Goal: Task Accomplishment & Management: Manage account settings

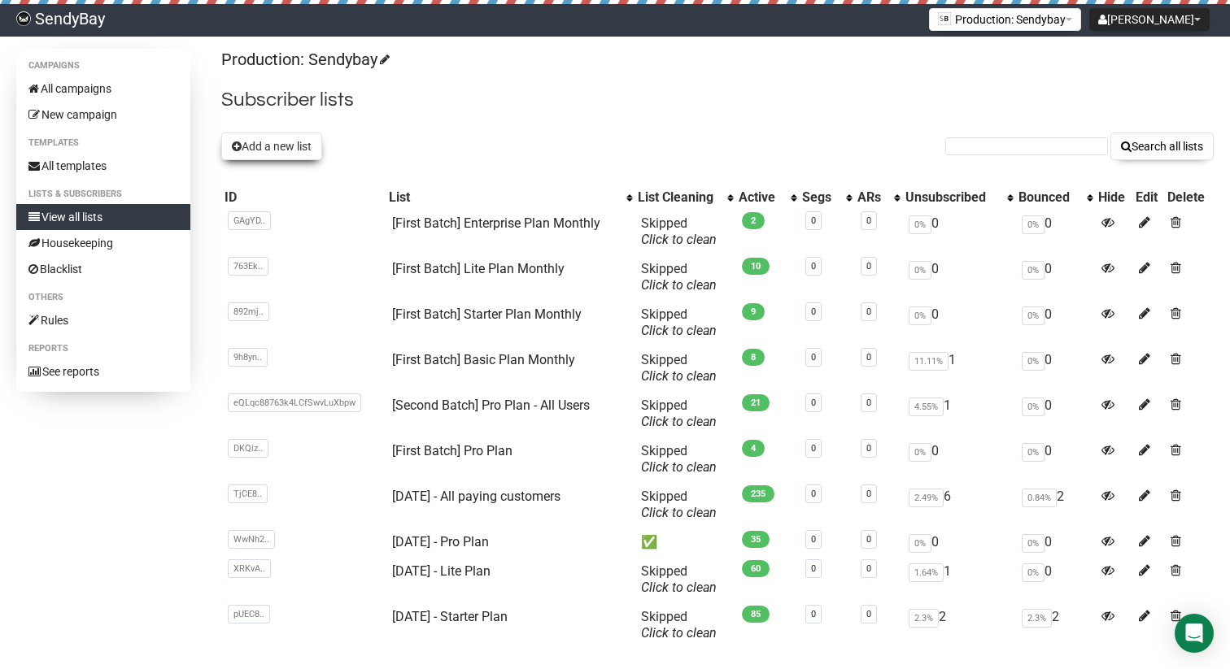
click at [277, 156] on button "Add a new list" at bounding box center [271, 147] width 101 height 28
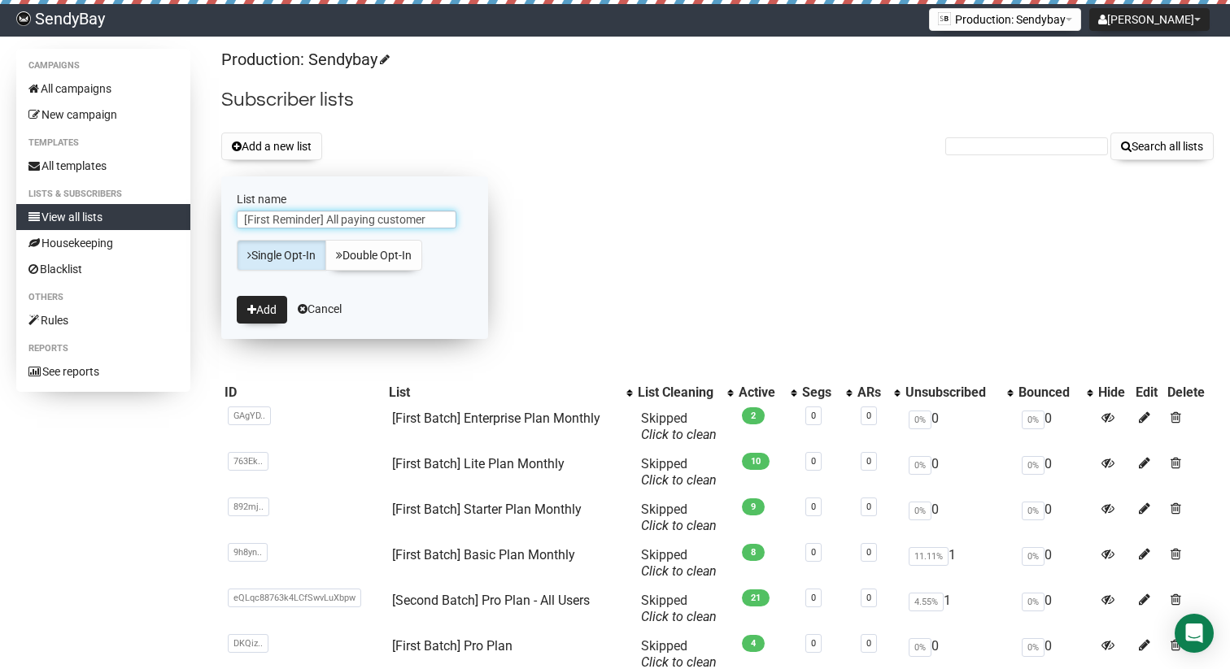
type input "[First Reminder] All paying customers"
type input "p"
type input "["
type input "[First reminder] Basic Plan - Month + Yearly"
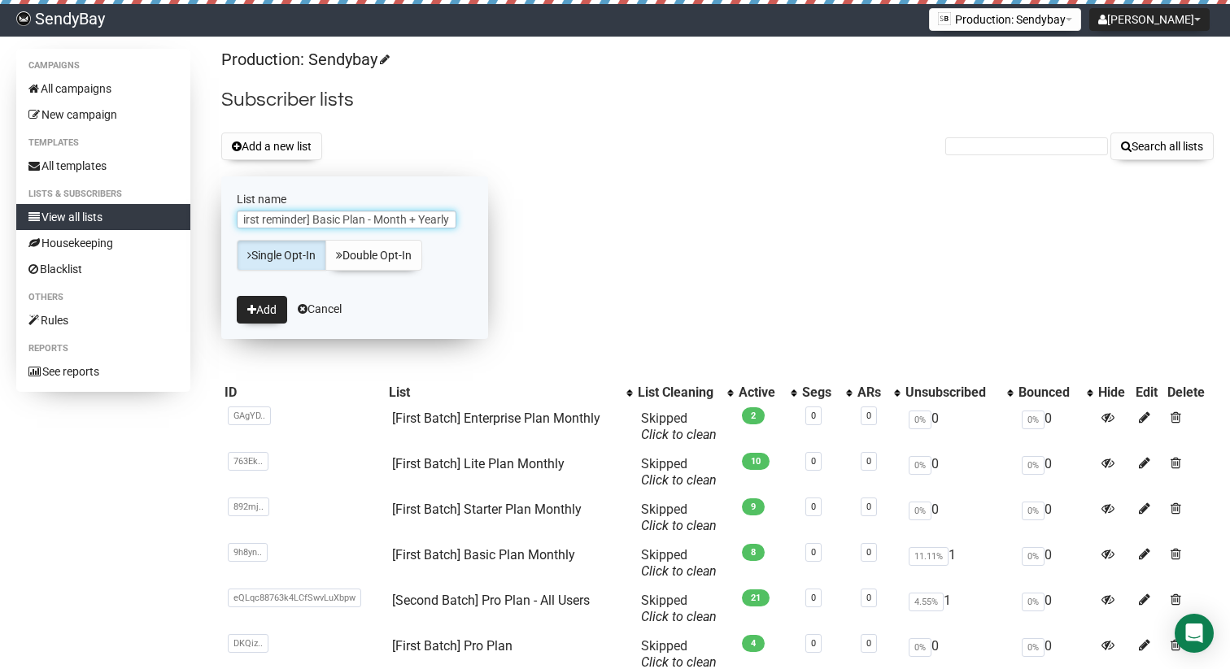
click at [237, 296] on button "Add" at bounding box center [262, 310] width 50 height 28
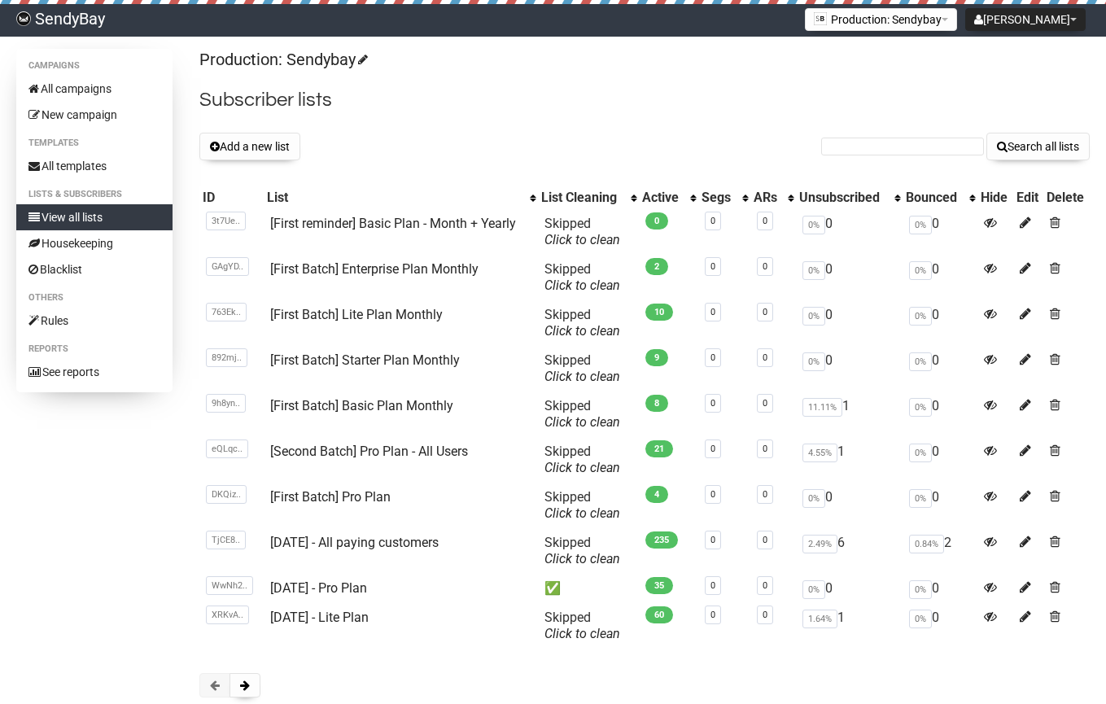
click at [255, 145] on button "Add a new list" at bounding box center [249, 147] width 101 height 28
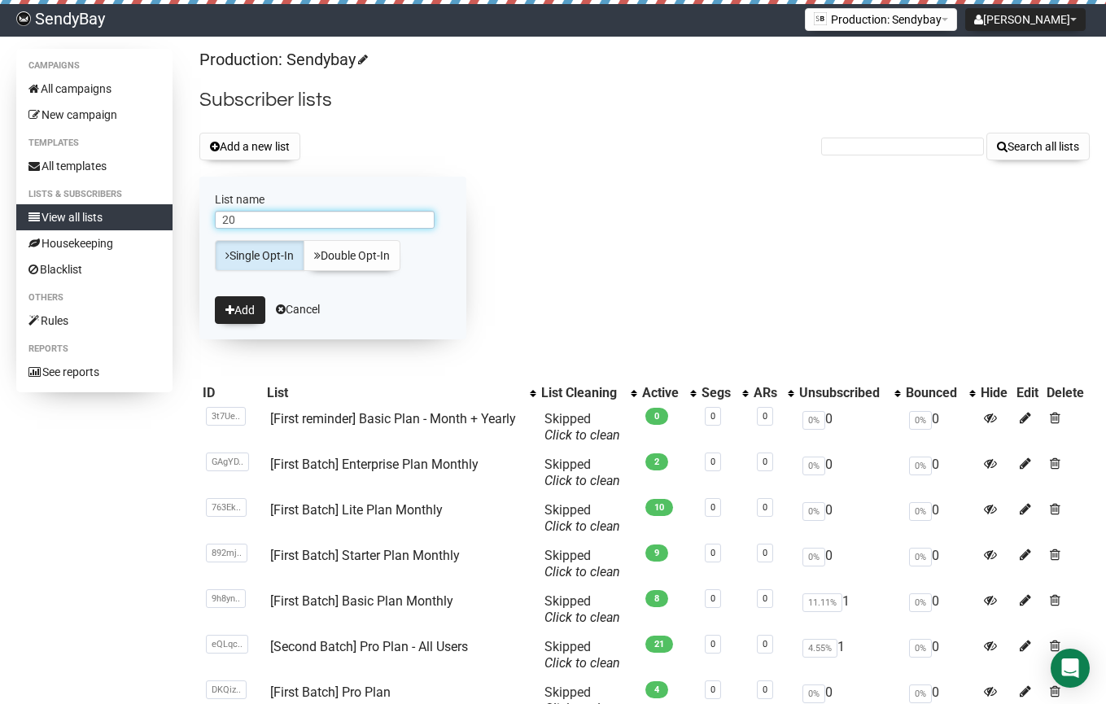
type input "2"
type input "A"
type input "2025 Price Upgrade - Exclusion List"
click at [215, 296] on button "Add" at bounding box center [240, 310] width 50 height 28
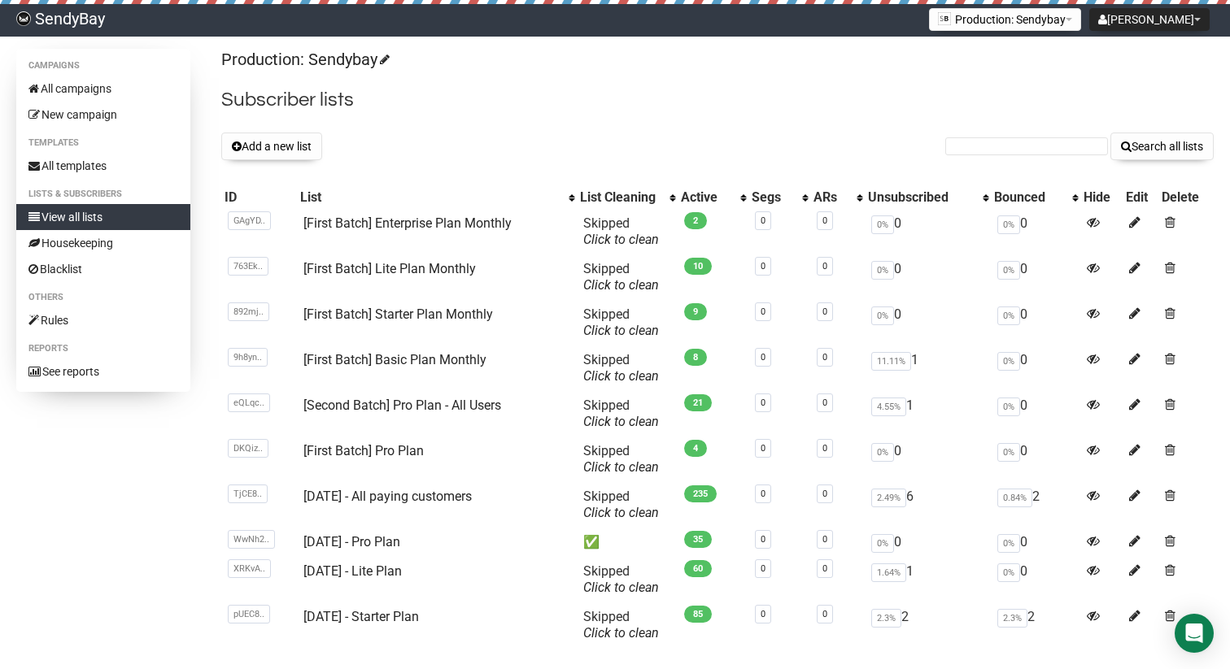
click at [698, 97] on h2 "Subscriber lists" at bounding box center [717, 99] width 992 height 29
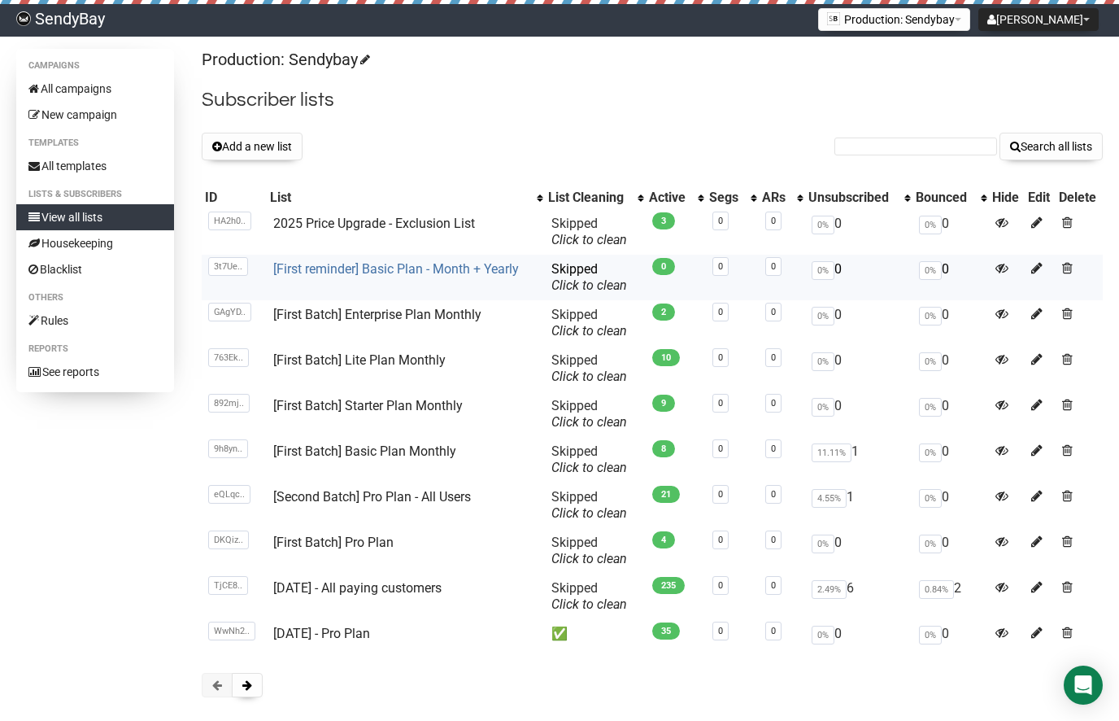
click at [394, 273] on link "[First reminder] Basic Plan - Month + Yearly" at bounding box center [396, 268] width 246 height 15
click at [350, 227] on link "2025 Price Upgrade - Exclusion List" at bounding box center [374, 223] width 202 height 15
click at [373, 271] on link "[First reminder] Basic Plan - Month + Yearly" at bounding box center [396, 268] width 246 height 15
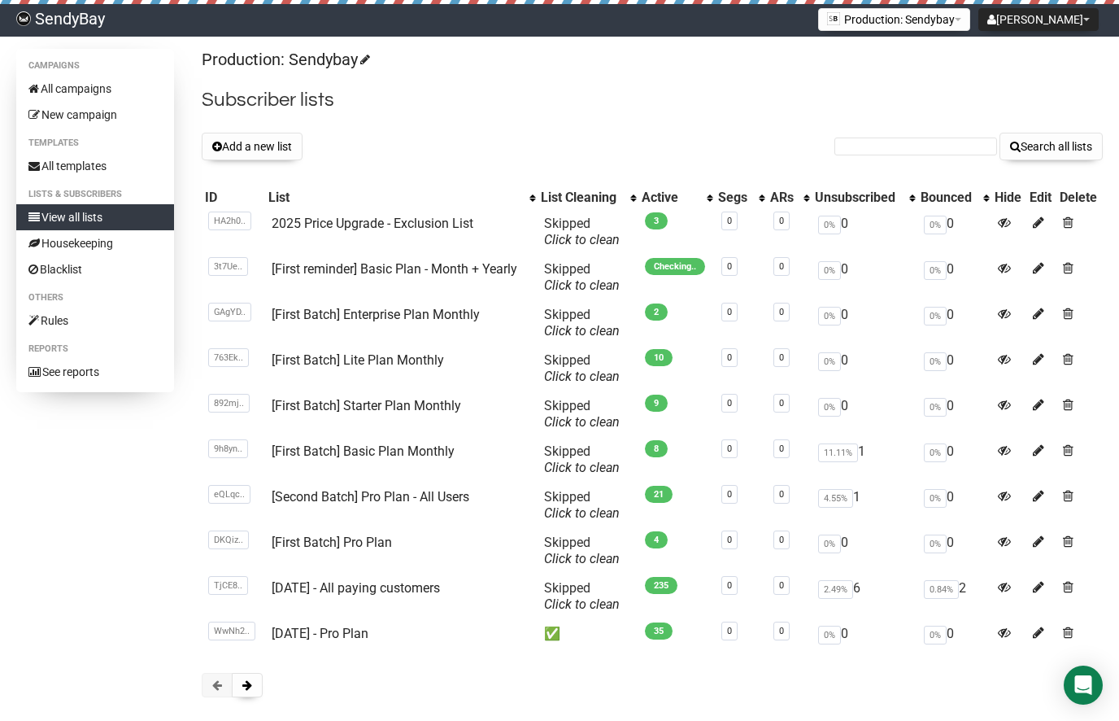
click at [606, 101] on h2 "Subscriber lists" at bounding box center [652, 99] width 901 height 29
click at [682, 88] on h2 "Subscriber lists" at bounding box center [652, 99] width 901 height 29
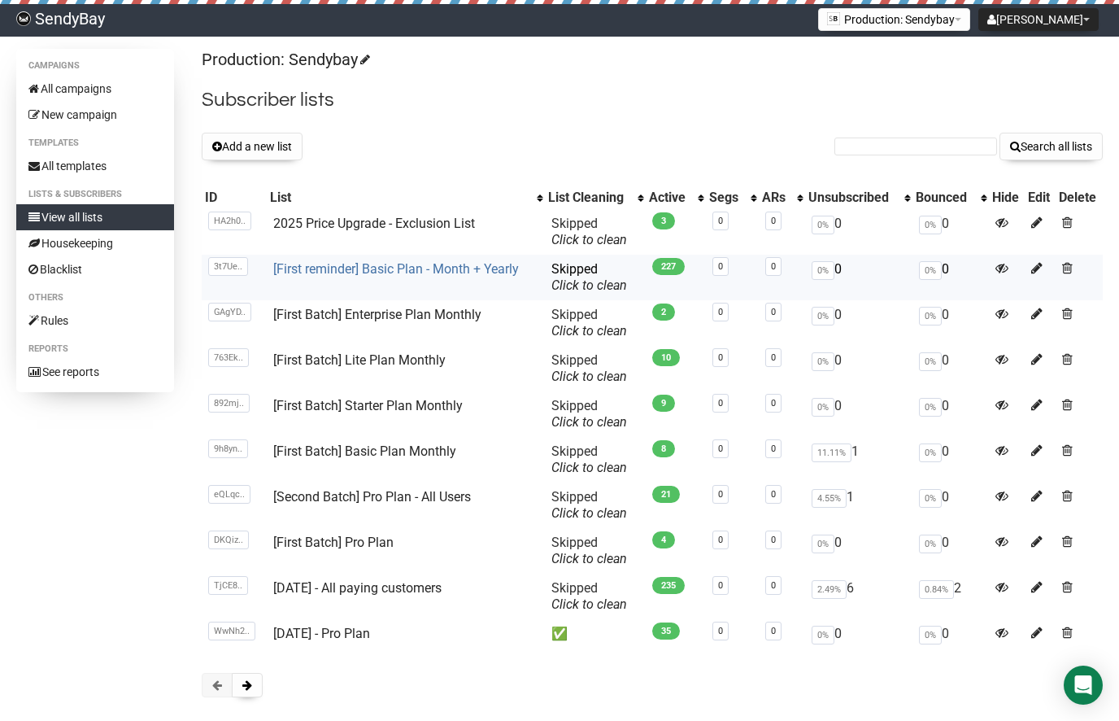
click at [470, 263] on link "[First reminder] Basic Plan - Month + Yearly" at bounding box center [396, 268] width 246 height 15
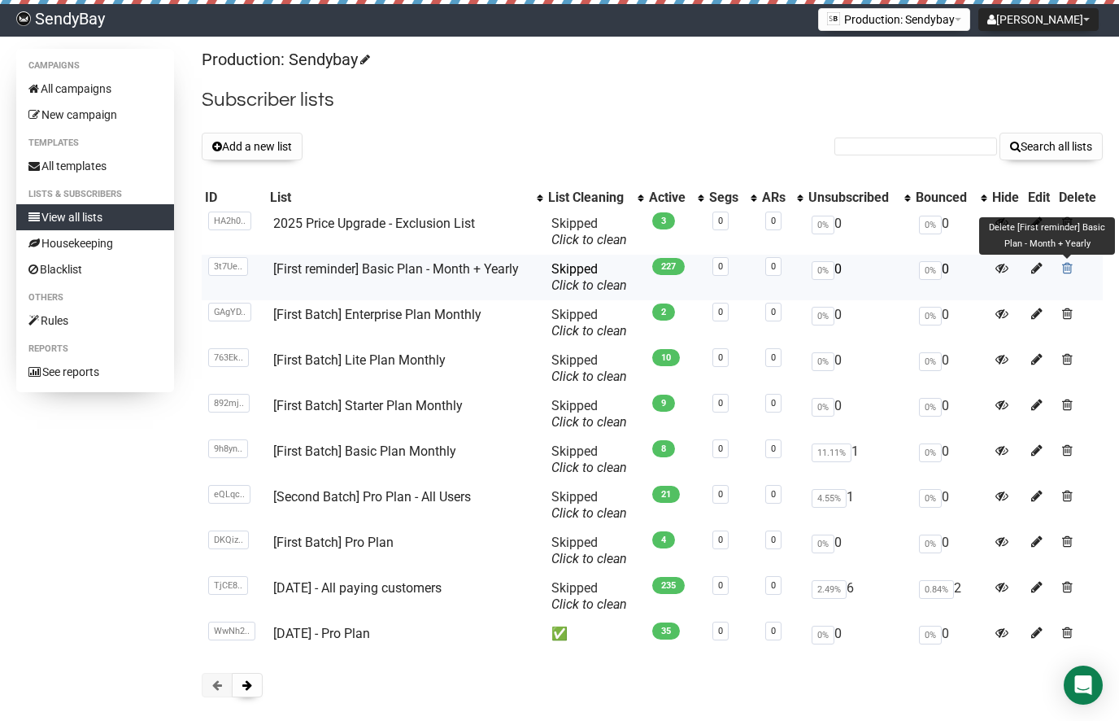
click at [1070, 266] on span at bounding box center [1067, 268] width 11 height 14
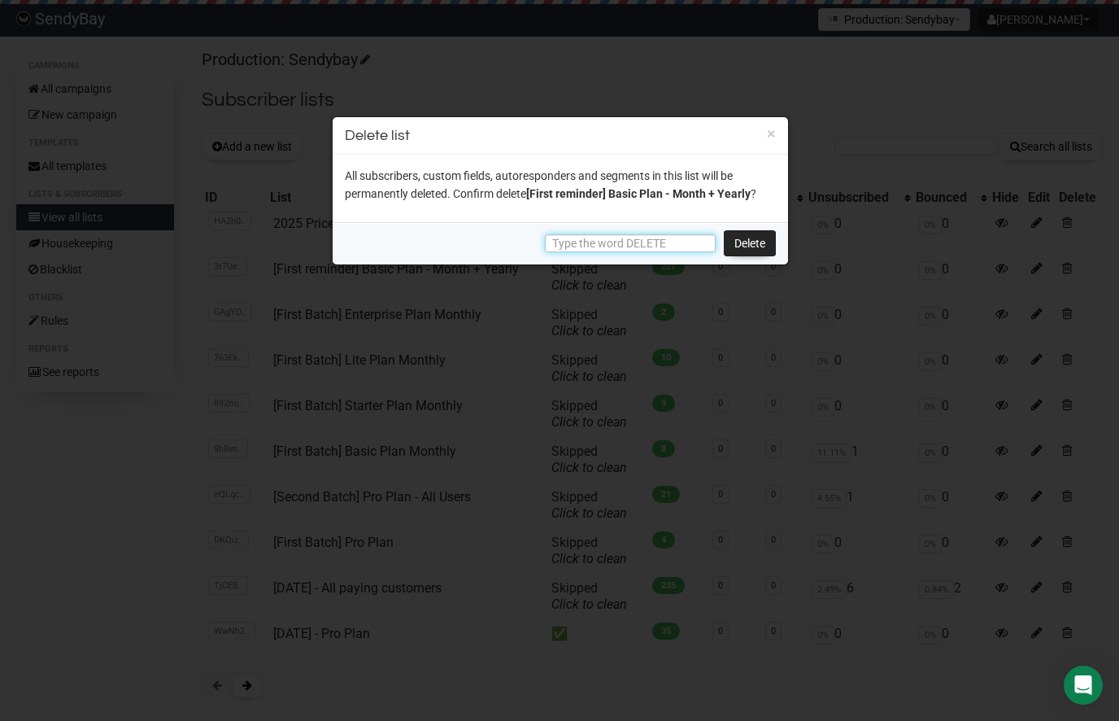
click at [576, 251] on input "text" at bounding box center [630, 243] width 171 height 18
type input "DELETE"
click at [748, 238] on link "Delete" at bounding box center [750, 243] width 52 height 26
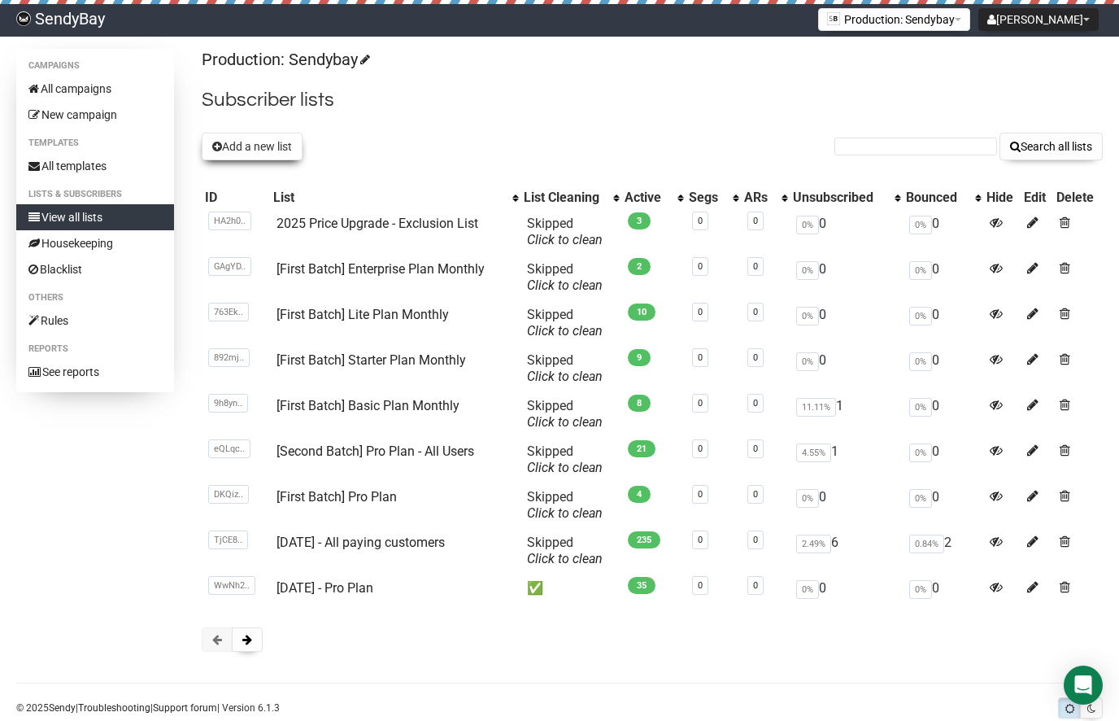
click at [288, 140] on button "Add a new list" at bounding box center [252, 147] width 101 height 28
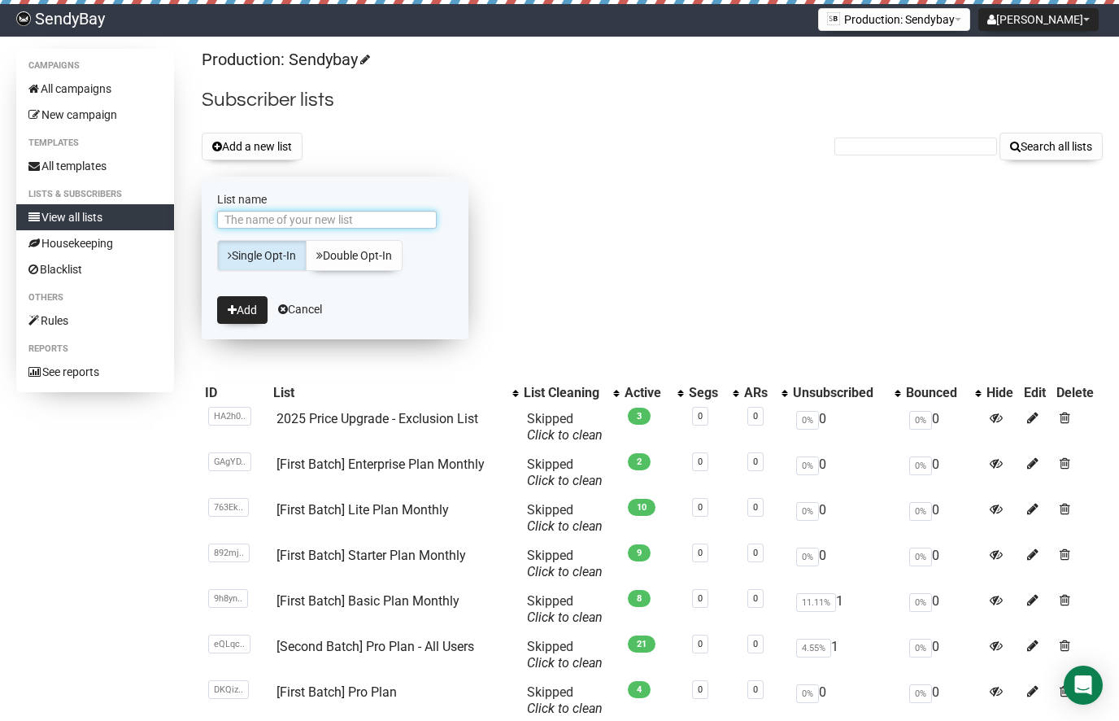
paste input "[First reminder] Basic Plan - Month + Yearly"
type input "[First reminder] Basic Plan - Month + Yearly"
click at [242, 311] on button "Add" at bounding box center [242, 310] width 50 height 28
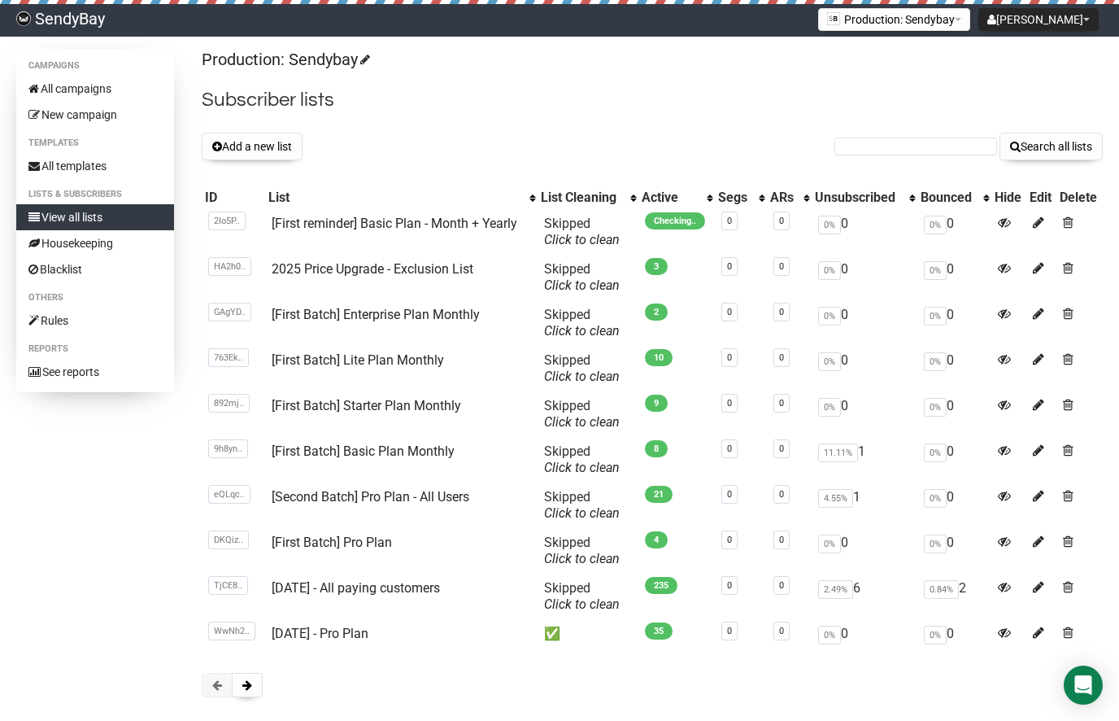
click at [456, 132] on div "Production: Sendybay Subscriber lists Add a new list Search all lists List name…" at bounding box center [652, 381] width 901 height 665
click at [393, 225] on link "[First reminder] Basic Plan - Month + Yearly" at bounding box center [395, 223] width 246 height 15
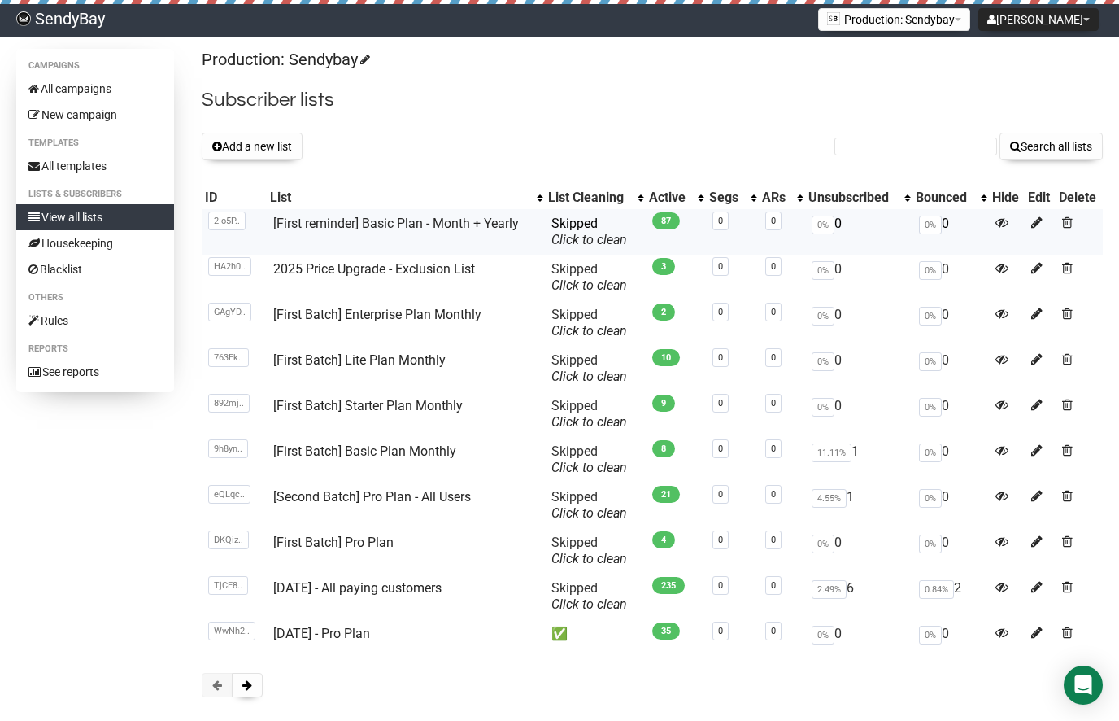
click at [430, 214] on td "[First reminder] Basic Plan - Month + Yearly" at bounding box center [406, 232] width 278 height 46
click at [411, 220] on link "[First reminder] Basic Plan - Month + Yearly" at bounding box center [396, 223] width 246 height 15
click at [257, 145] on button "Add a new list" at bounding box center [252, 147] width 101 height 28
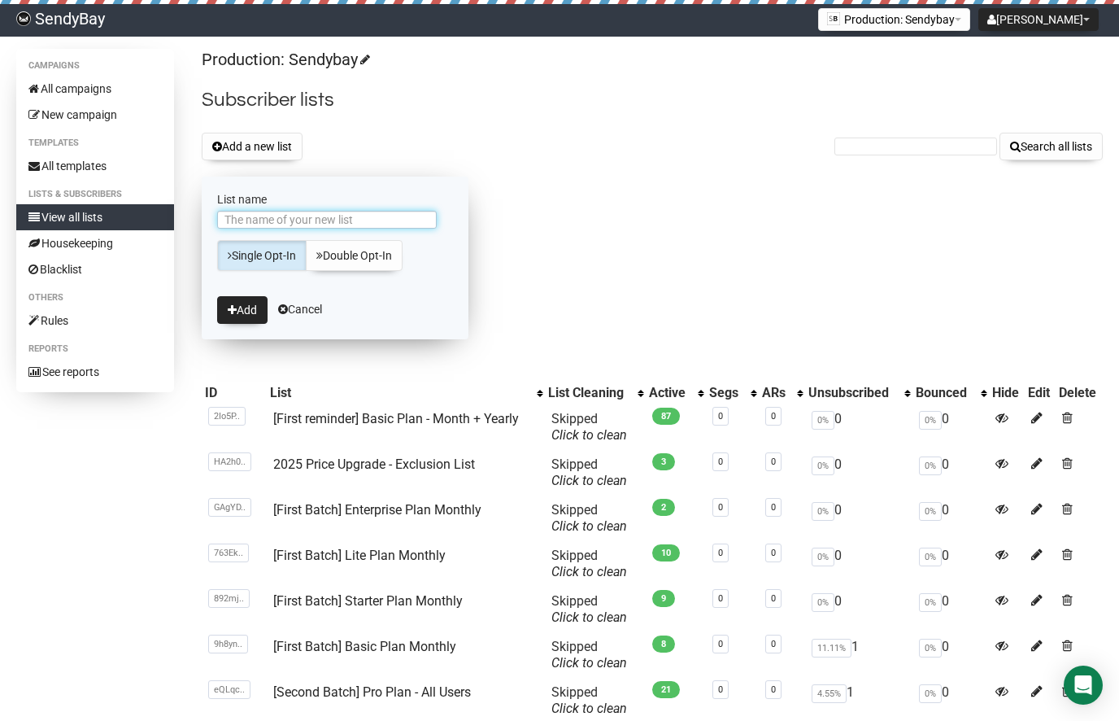
click at [305, 228] on input "List name" at bounding box center [327, 220] width 220 height 18
click at [300, 223] on input "List name" at bounding box center [327, 220] width 220 height 18
type input "[First reminder] Starter Plan - Month + Yearly"
click at [217, 296] on button "Add" at bounding box center [242, 310] width 50 height 28
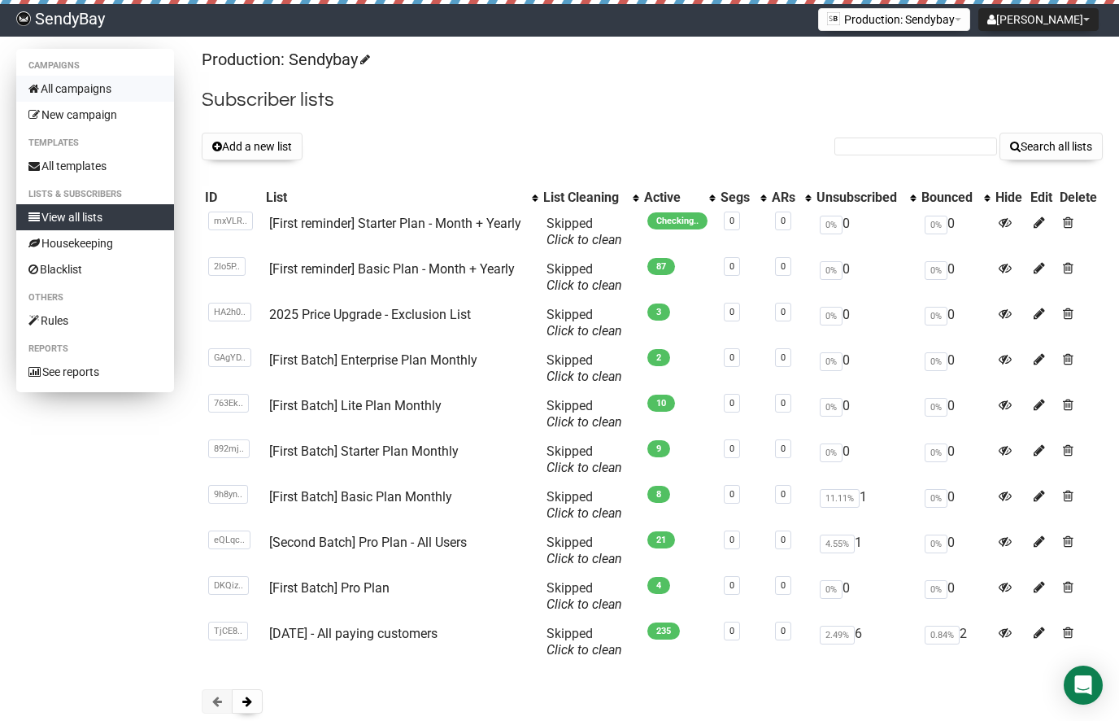
click at [115, 81] on link "All campaigns" at bounding box center [95, 89] width 158 height 26
click at [247, 144] on button "Add a new list" at bounding box center [252, 147] width 101 height 28
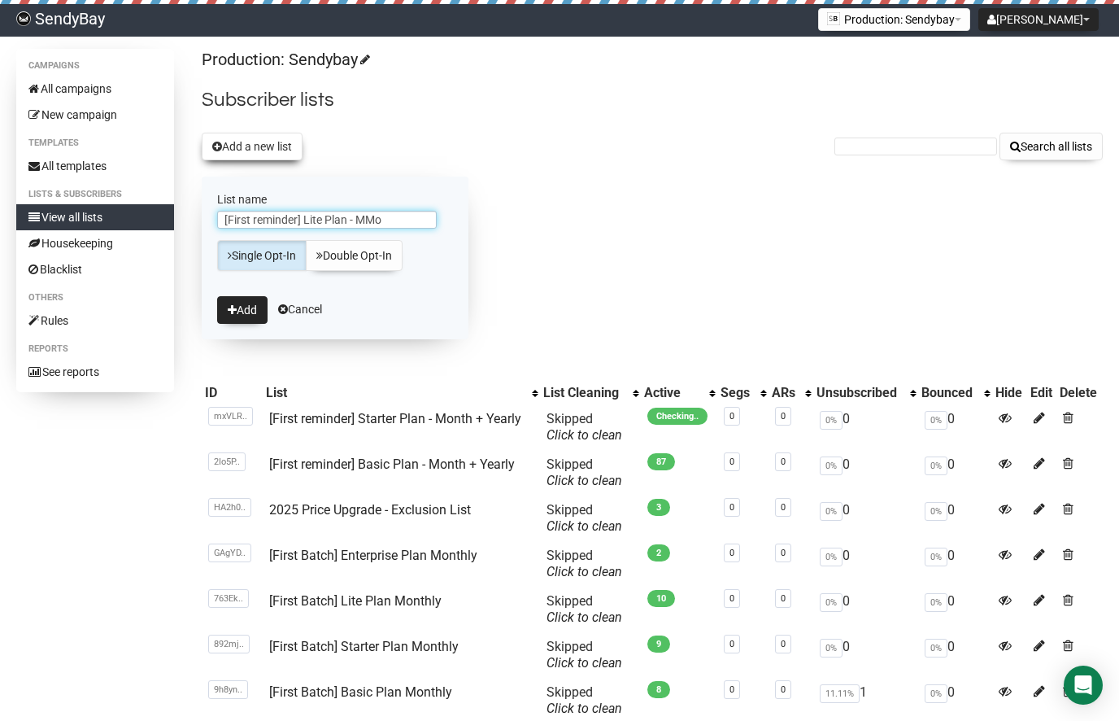
type input "[First reminder] Lite Plan - MM"
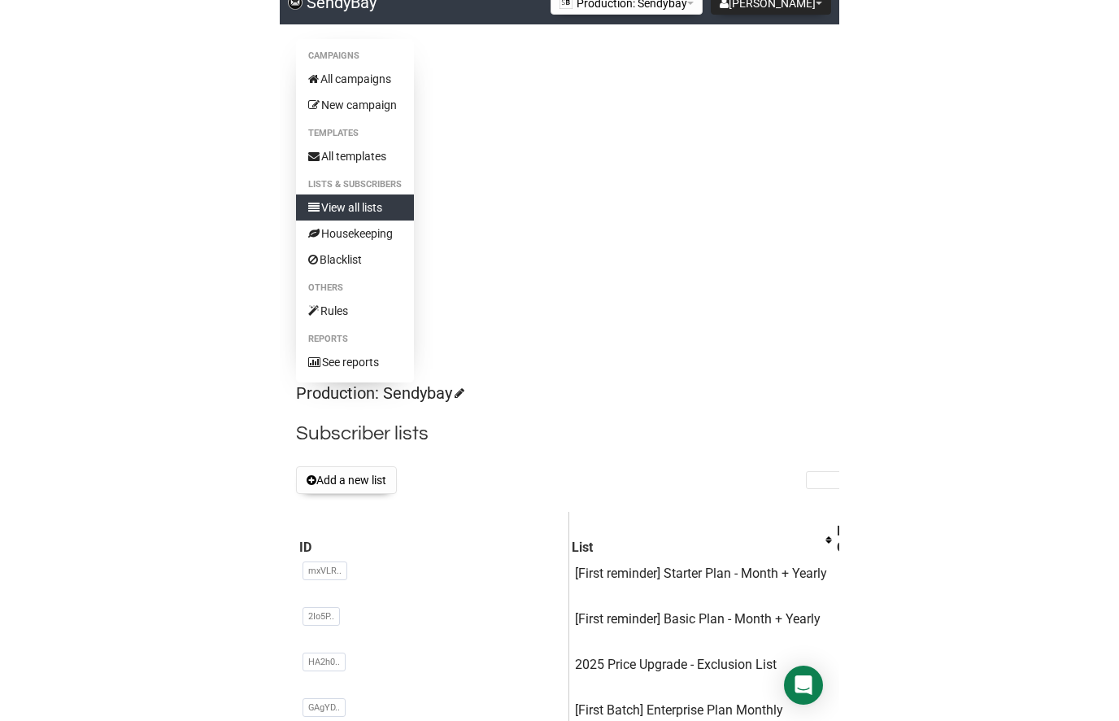
scroll to position [32, 0]
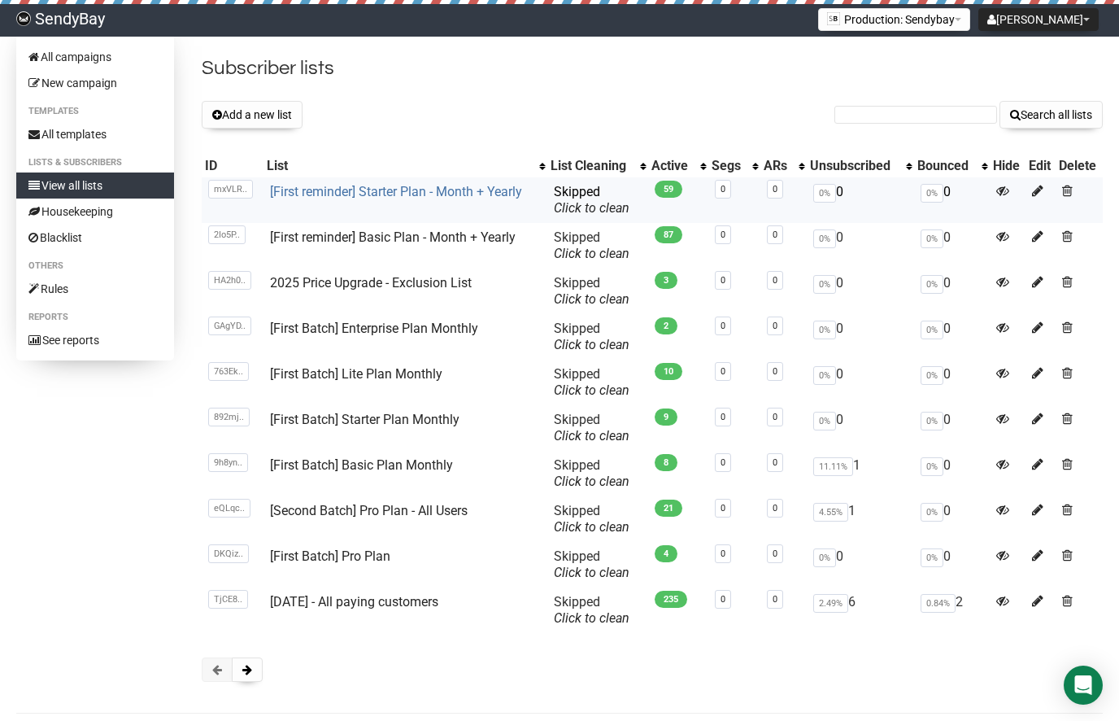
click at [355, 190] on link "[First reminder] Starter Plan - Month + Yearly" at bounding box center [396, 191] width 252 height 15
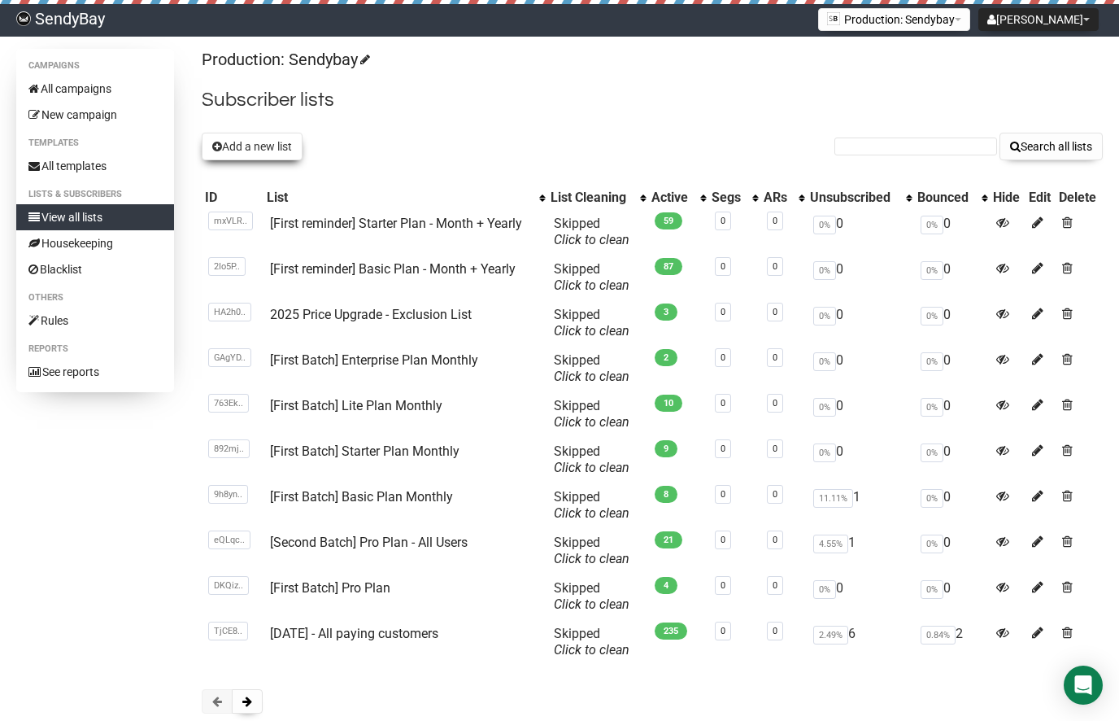
click at [257, 141] on button "Add a new list" at bounding box center [252, 147] width 101 height 28
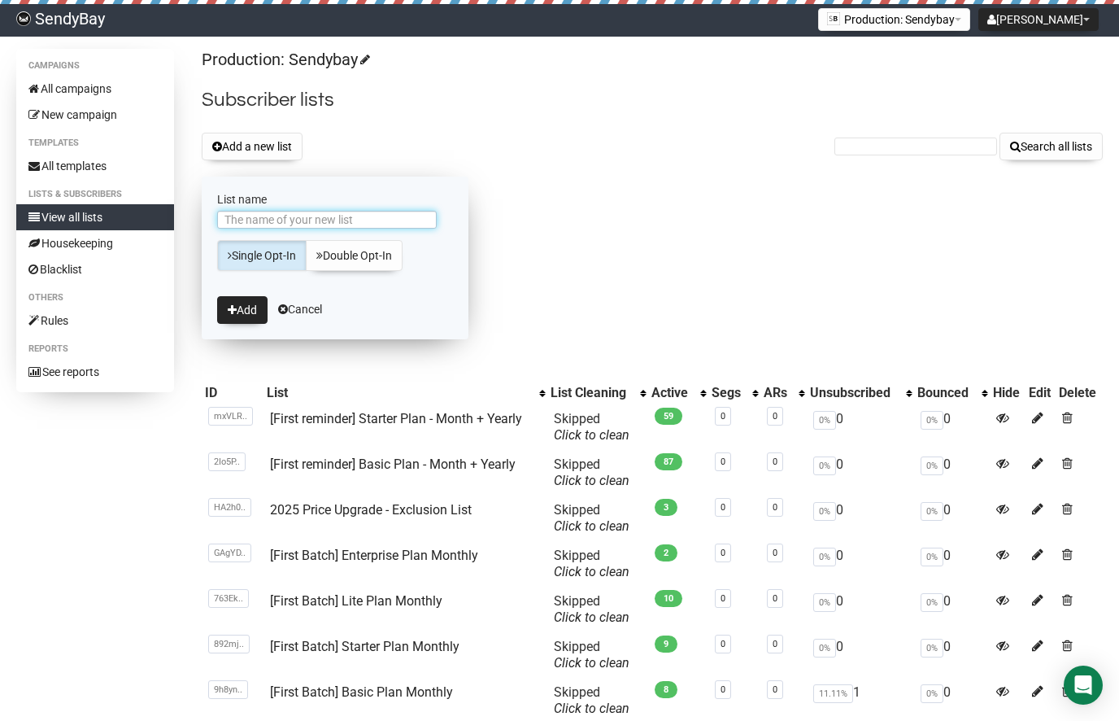
paste input "[First reminder] Starter Plan - Month + Yearly"
type input "[First reminder] Lite Plan - Month + Yearly"
click at [217, 296] on button "Add" at bounding box center [242, 310] width 50 height 28
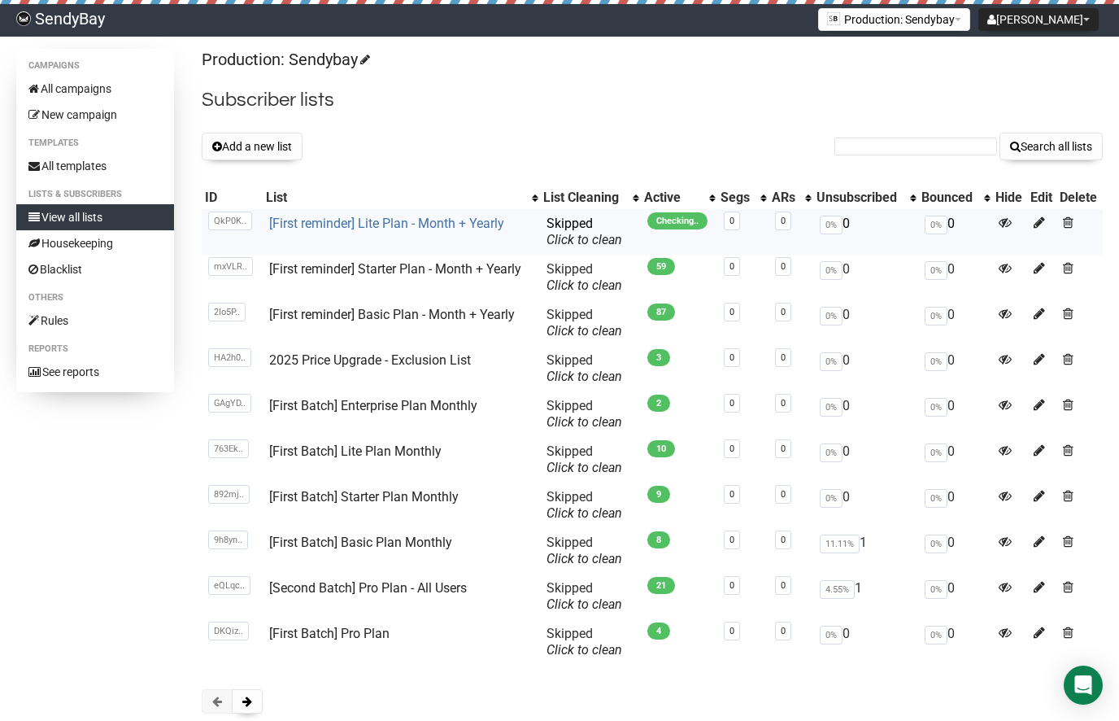
click at [439, 228] on link "[First reminder] Lite Plan - Month + Yearly" at bounding box center [386, 223] width 235 height 15
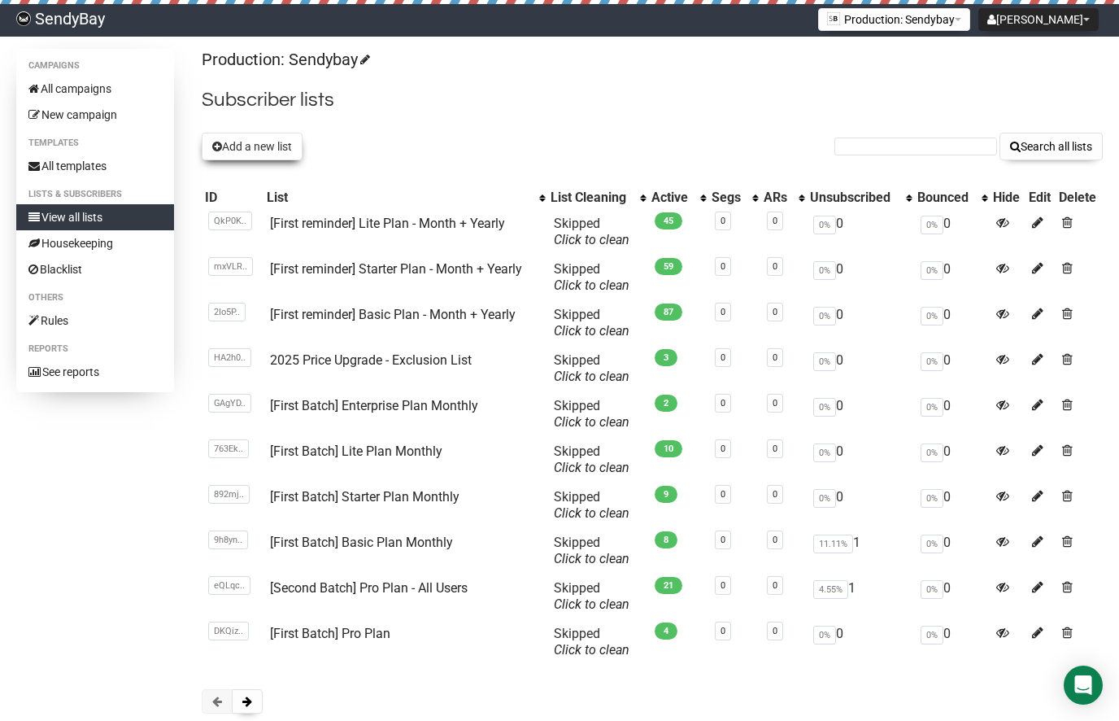
click at [263, 141] on button "Add a new list" at bounding box center [252, 147] width 101 height 28
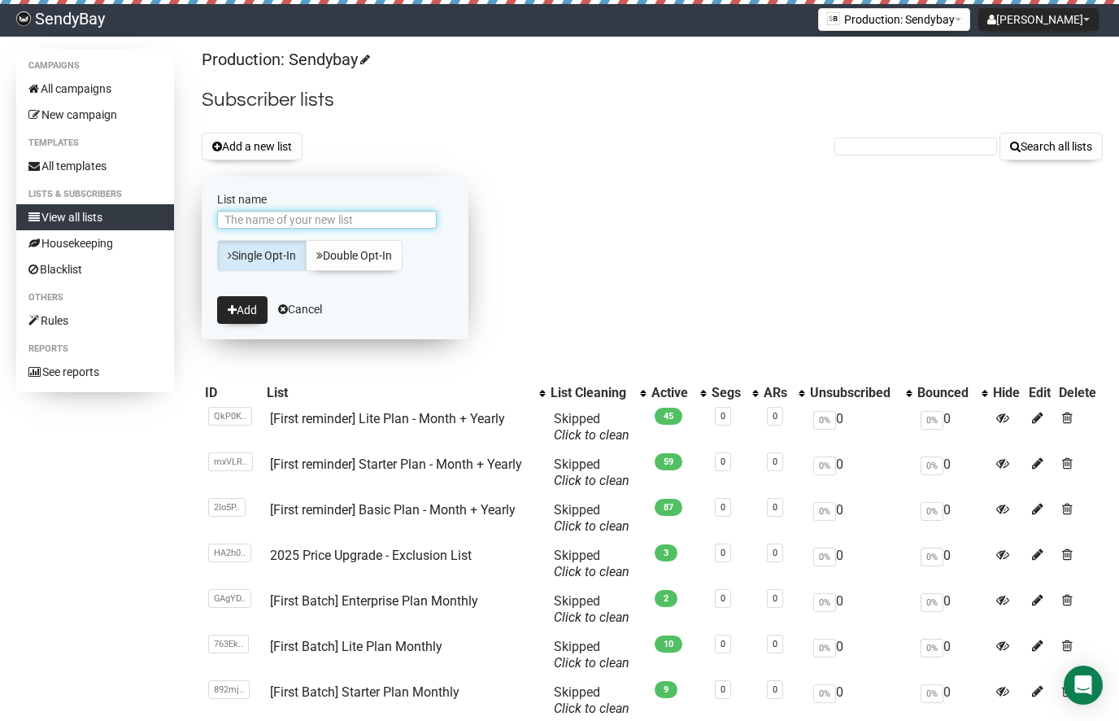
paste input "[First reminder] Lite Plan - Month + Yearly"
type input "[First reminder] Pro Plan - Month + Yearly"
click at [217, 296] on button "Add" at bounding box center [242, 310] width 50 height 28
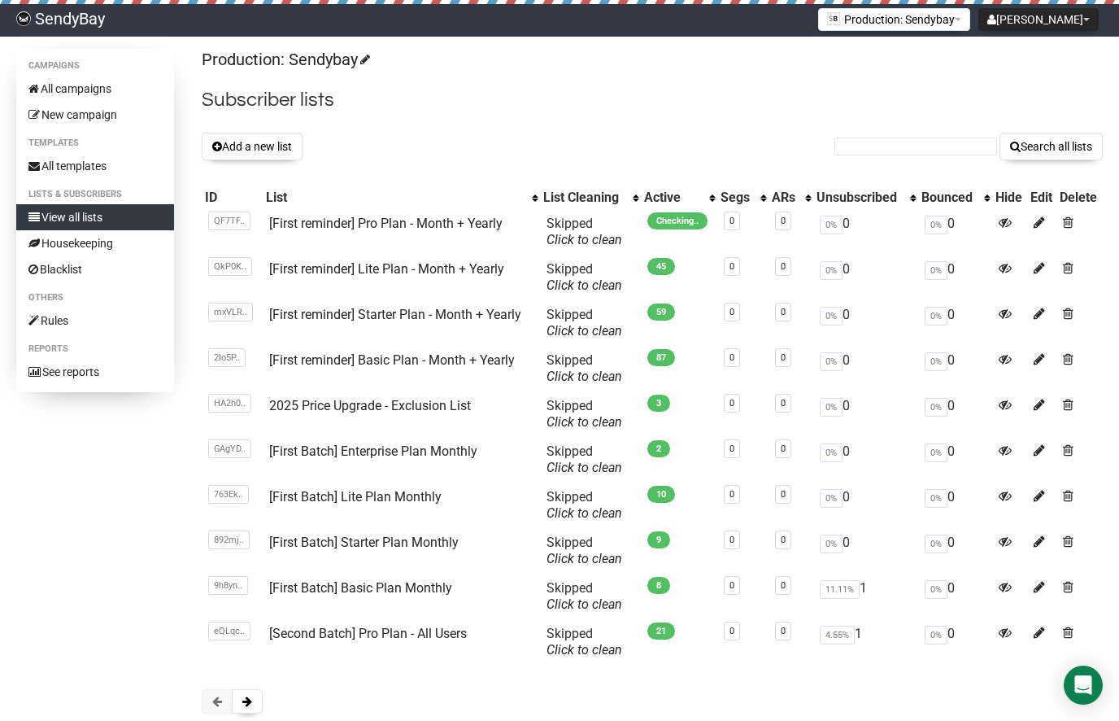
click at [522, 131] on div "Production: Sendybay Subscriber lists Add a new list Search all lists List name…" at bounding box center [652, 389] width 901 height 681
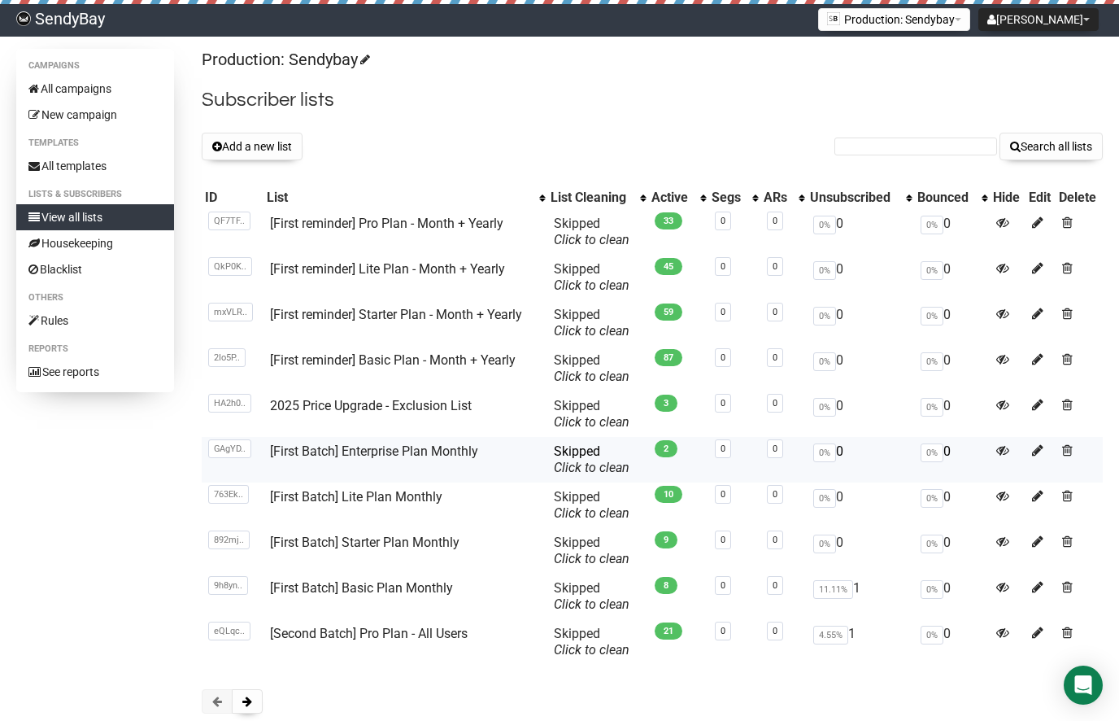
click at [464, 438] on td "[First Batch] Enterprise Plan Monthly" at bounding box center [406, 460] width 284 height 46
click at [425, 450] on link "[First Batch] Enterprise Plan Monthly" at bounding box center [374, 450] width 208 height 15
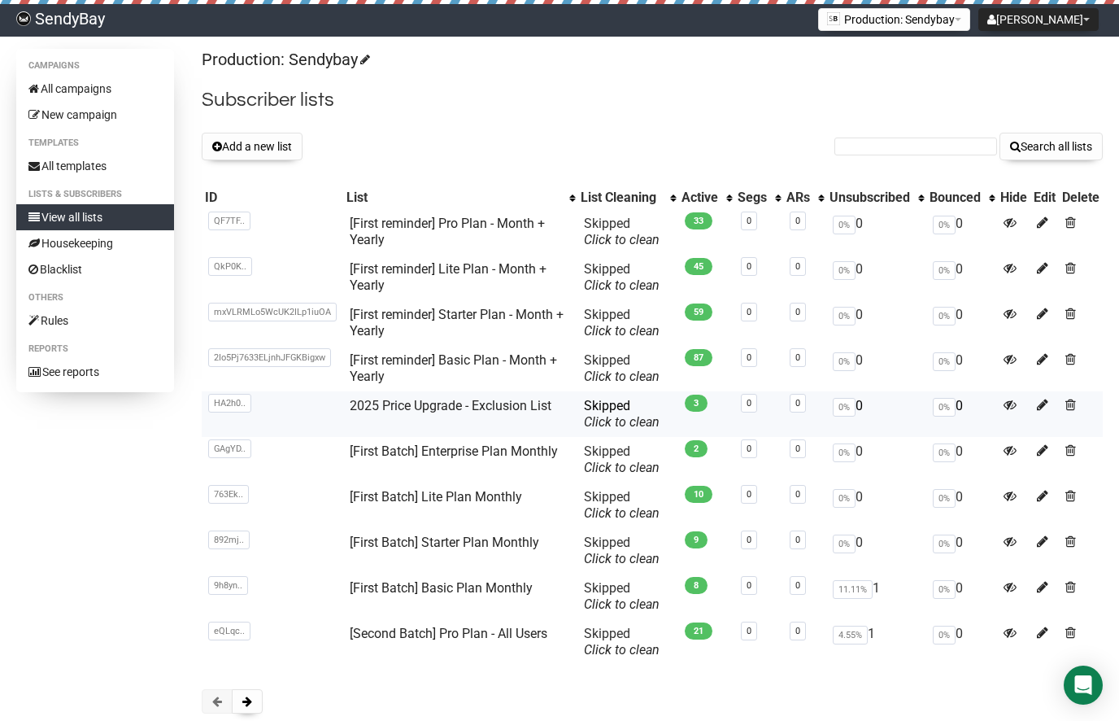
click at [444, 391] on td "2025 Price Upgrade - Exclusion List" at bounding box center [460, 414] width 234 height 46
click at [412, 406] on link "2025 Price Upgrade - Exclusion List" at bounding box center [451, 405] width 202 height 15
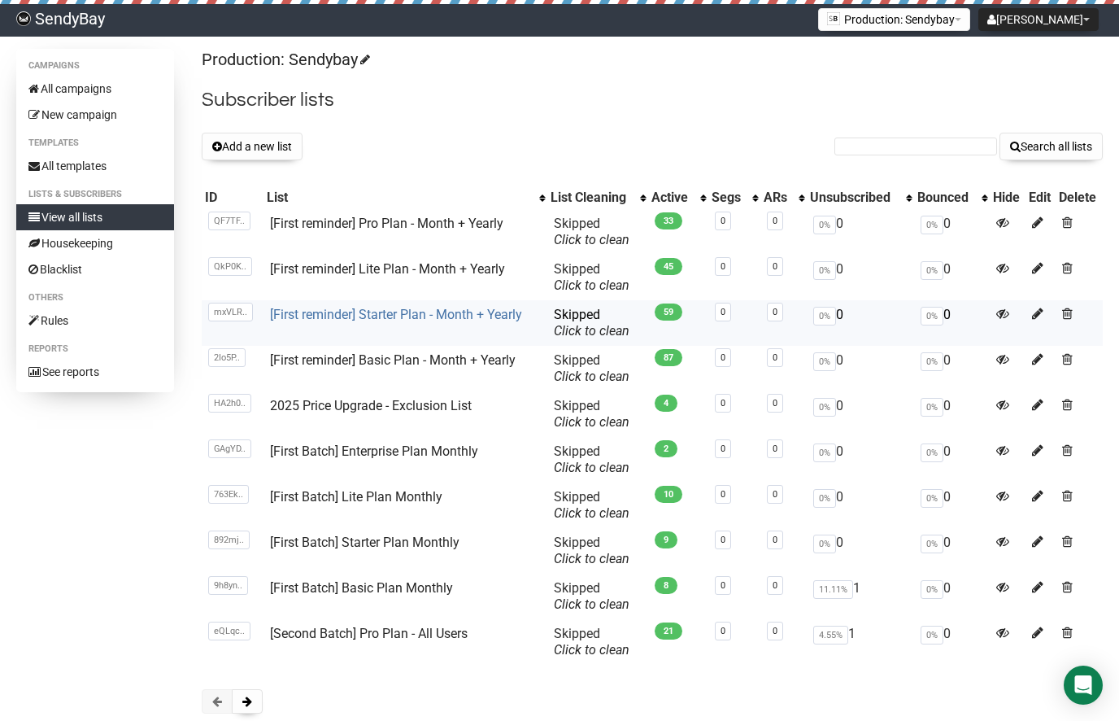
click at [382, 313] on link "[First reminder] Starter Plan - Month + Yearly" at bounding box center [396, 314] width 252 height 15
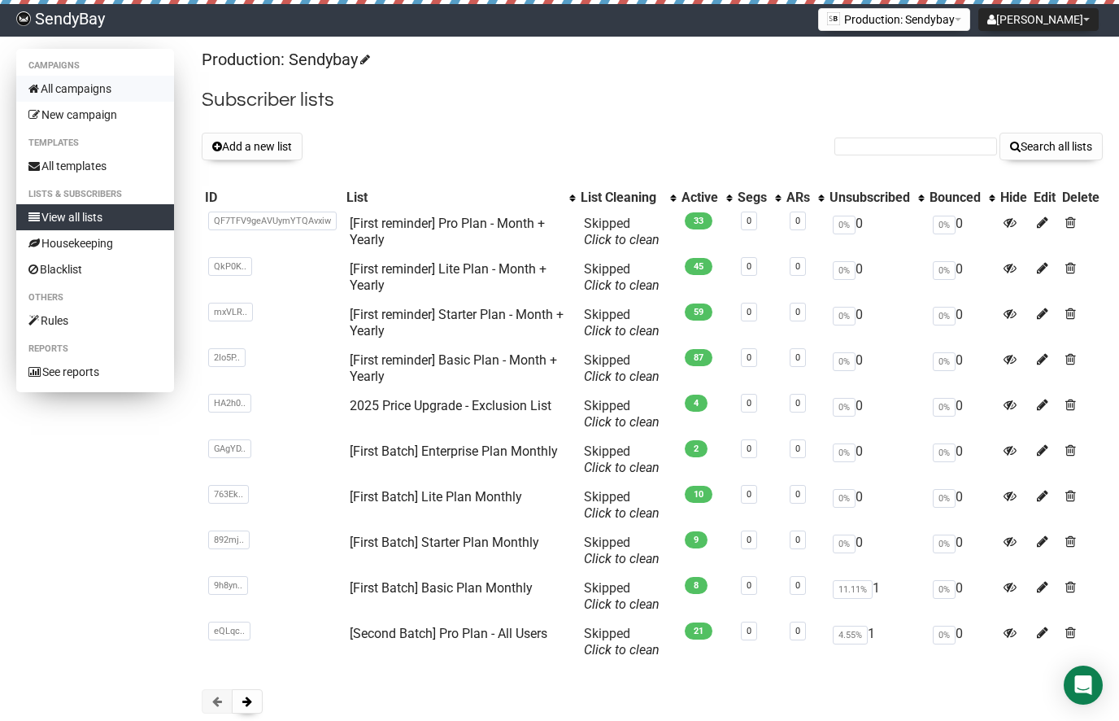
click at [78, 87] on link "All campaigns" at bounding box center [95, 89] width 158 height 26
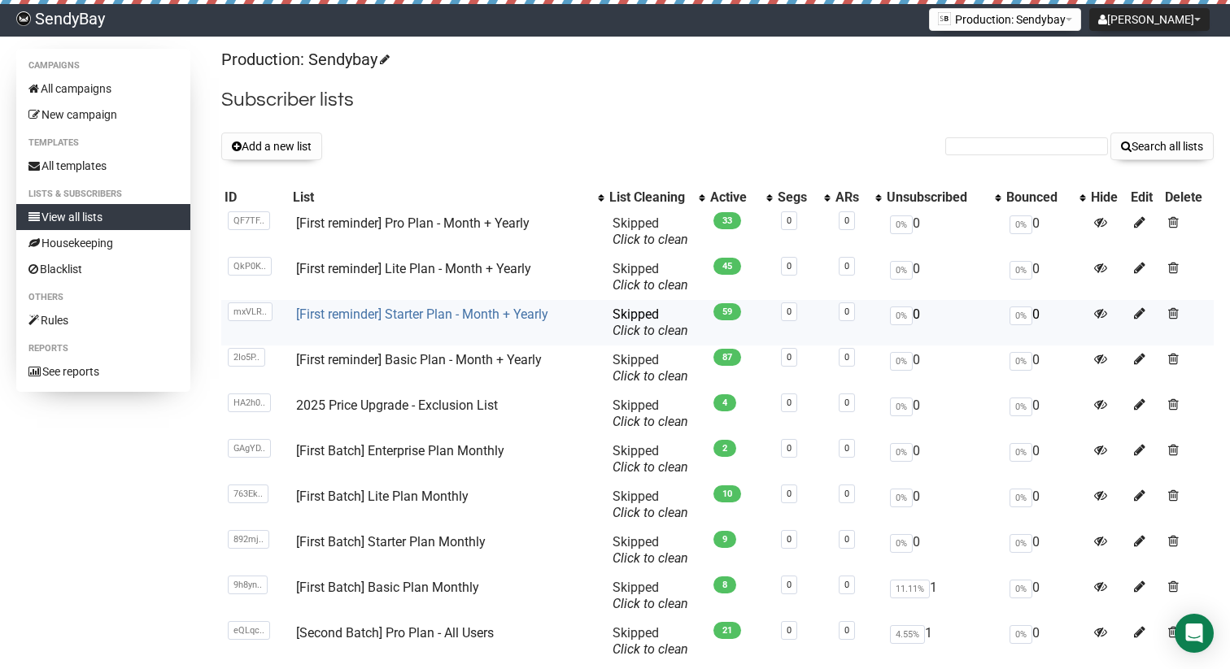
click at [424, 315] on link "[First reminder] Starter Plan - Month + Yearly" at bounding box center [422, 314] width 252 height 15
click at [415, 265] on link "[First reminder] Lite Plan - Month + Yearly" at bounding box center [413, 268] width 235 height 15
click at [473, 225] on link "[First reminder] Pro Plan - Month + Yearly" at bounding box center [412, 223] width 233 height 15
click at [453, 365] on link "[First reminder] Basic Plan - Month + Yearly" at bounding box center [419, 359] width 246 height 15
click at [453, 361] on link "[First reminder] Basic Plan - Month + Yearly" at bounding box center [419, 359] width 246 height 15
